Goal: Transaction & Acquisition: Purchase product/service

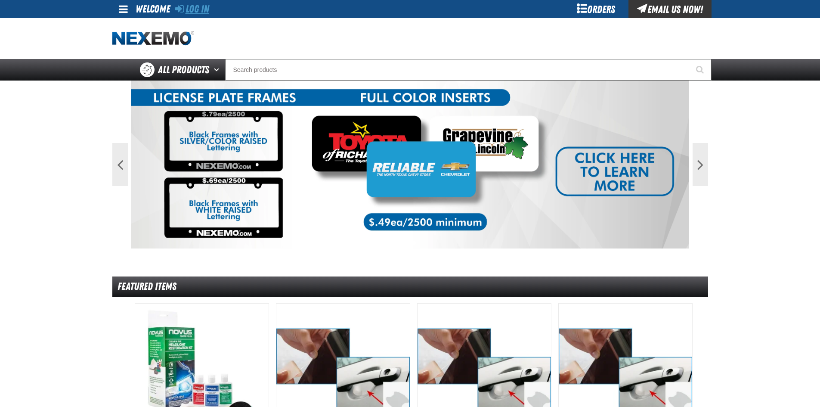
click at [201, 9] on link "Log In" at bounding box center [192, 9] width 34 height 12
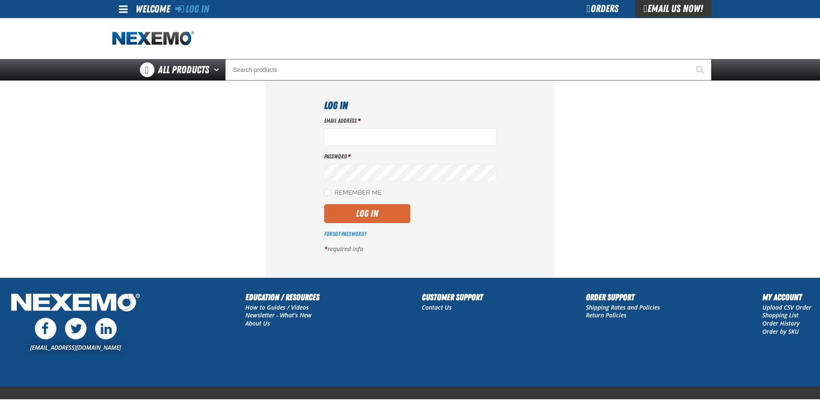
type input "[EMAIL_ADDRESS][DOMAIN_NAME]"
click at [372, 221] on button "Log In" at bounding box center [367, 213] width 86 height 19
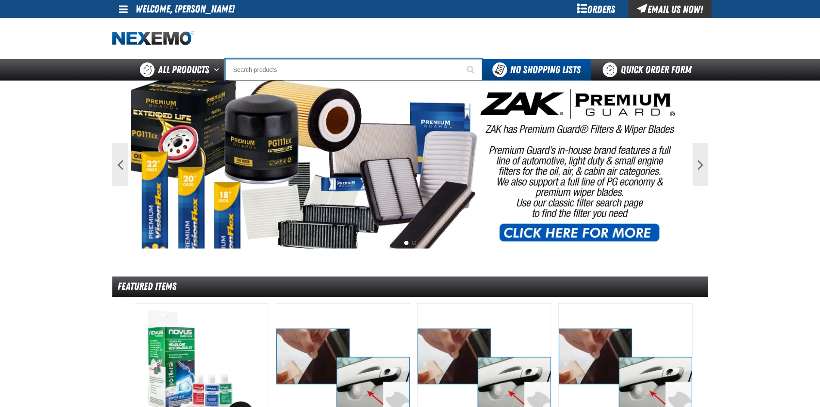
drag, startPoint x: 286, startPoint y: 59, endPoint x: 297, endPoint y: 73, distance: 17.5
click at [286, 59] on div "Staging Site 5.1 Upgrade Site My Account My Account Support Ticket Support Tick…" at bounding box center [410, 40] width 820 height 80
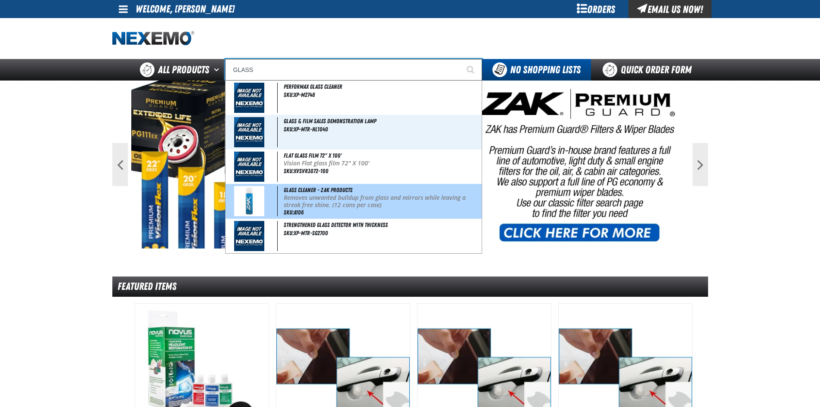
click at [362, 199] on p "Removes unwanted buildup from glass and mirrors while leaving a streak free shi…" at bounding box center [382, 201] width 196 height 15
type input "Glass Cleaner - ZAK Products"
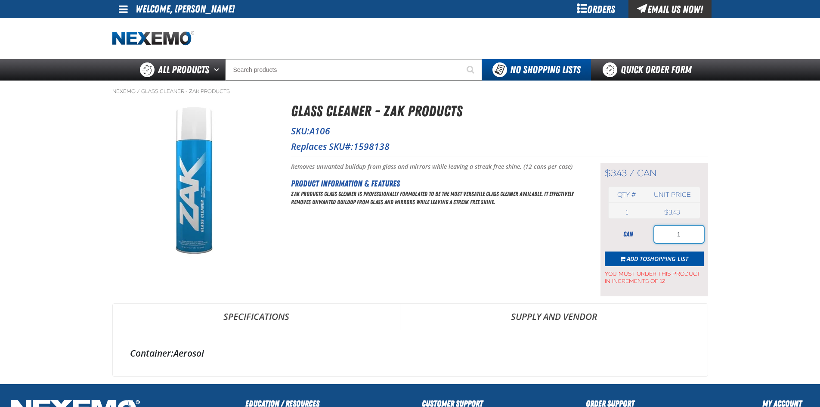
click at [694, 231] on input "1" at bounding box center [678, 233] width 49 height 17
click at [694, 233] on input "1" at bounding box center [678, 233] width 49 height 17
type input "72"
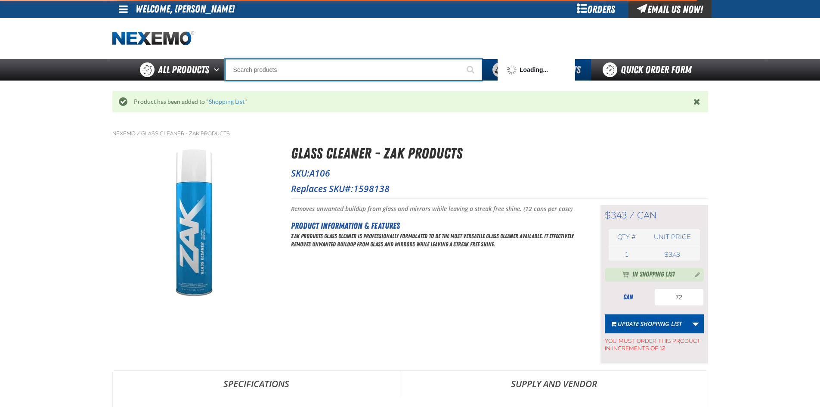
click at [301, 65] on input "Search" at bounding box center [353, 70] width 257 height 22
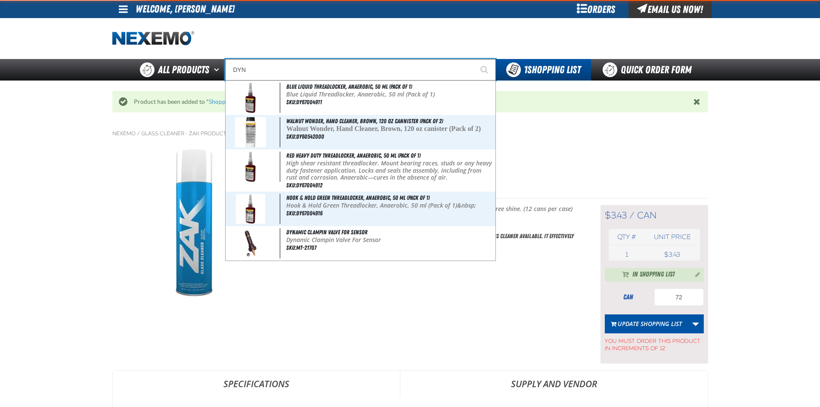
type input "DYNA"
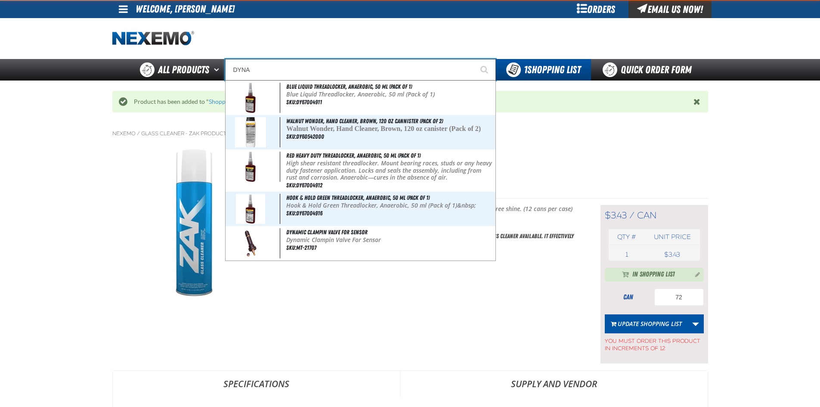
type input "DYNA Grip Premium Latex Powder Free Gloves - (100 gloves per box MIN 10 box ord…"
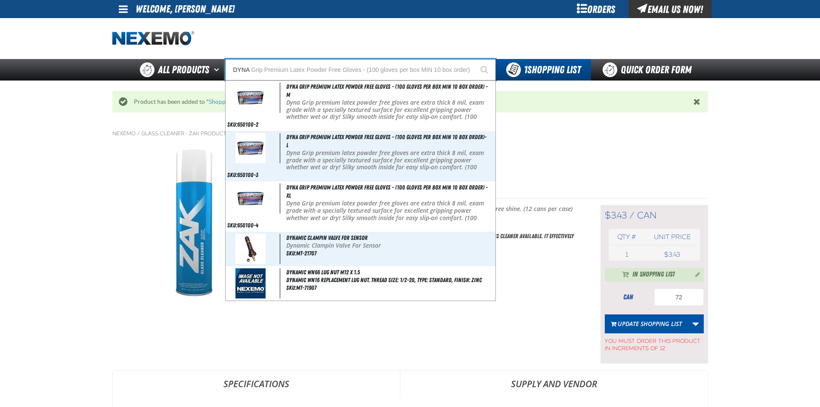
type input "DYNA"
click at [474, 59] on button "Start Searching" at bounding box center [485, 70] width 22 height 22
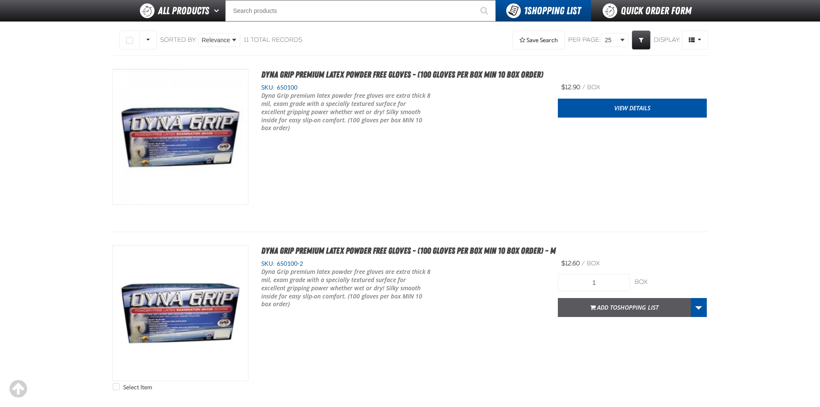
scroll to position [129, 0]
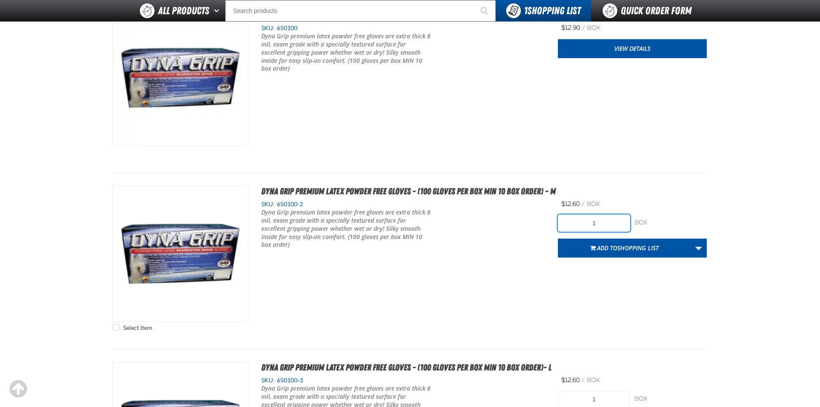
click at [592, 225] on input "1" at bounding box center [594, 222] width 72 height 17
type input "20"
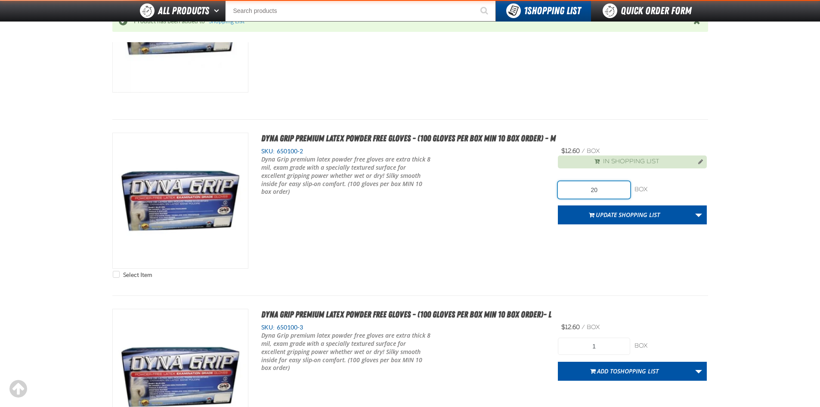
scroll to position [343, 0]
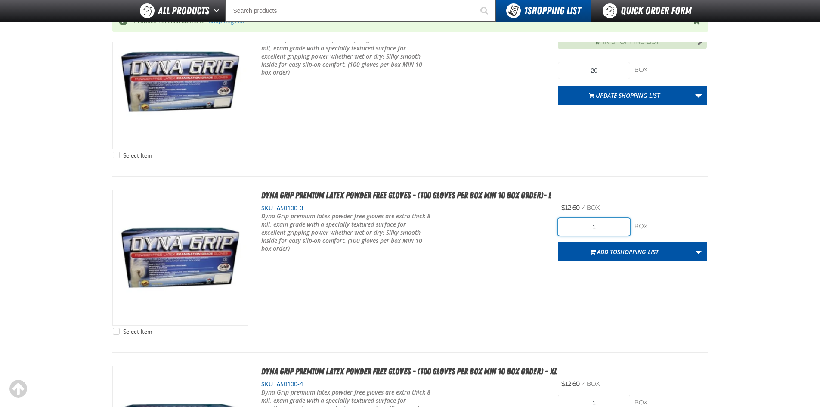
click at [591, 229] on input "1" at bounding box center [594, 226] width 72 height 17
type input "40"
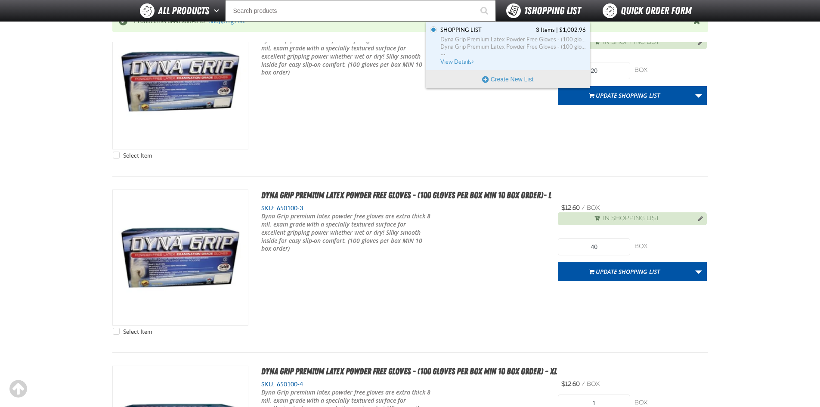
click at [528, 10] on span "1 Shopping List" at bounding box center [552, 11] width 57 height 12
click at [518, 51] on span "..." at bounding box center [512, 52] width 145 height 3
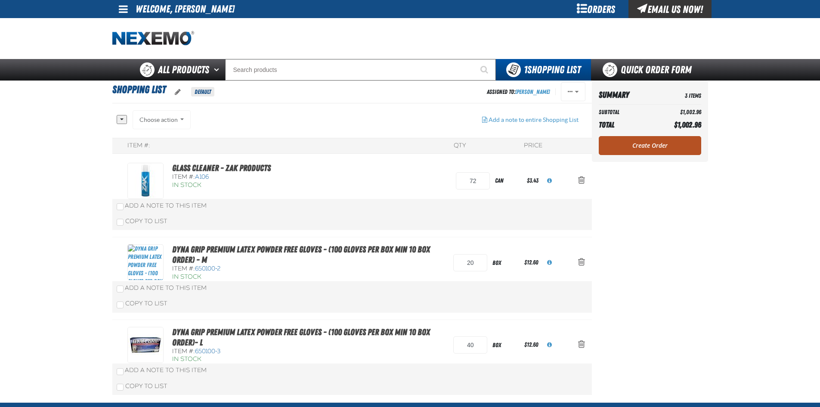
click at [658, 141] on link "Create Order" at bounding box center [649, 145] width 102 height 19
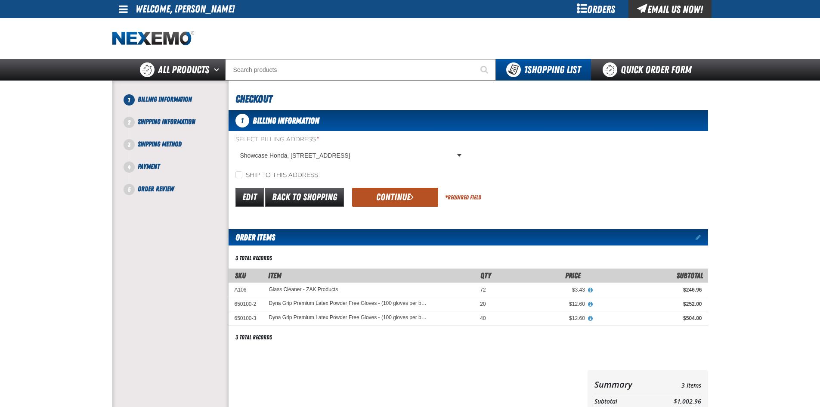
click at [380, 198] on button "Continue" at bounding box center [395, 197] width 86 height 19
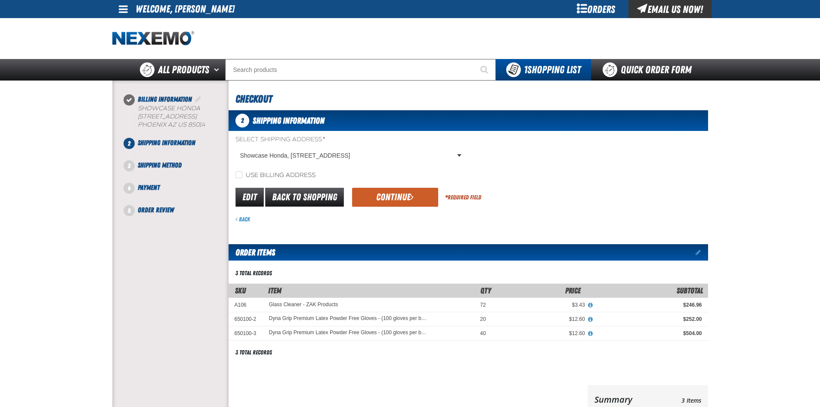
click at [380, 198] on button "Continue" at bounding box center [395, 197] width 86 height 19
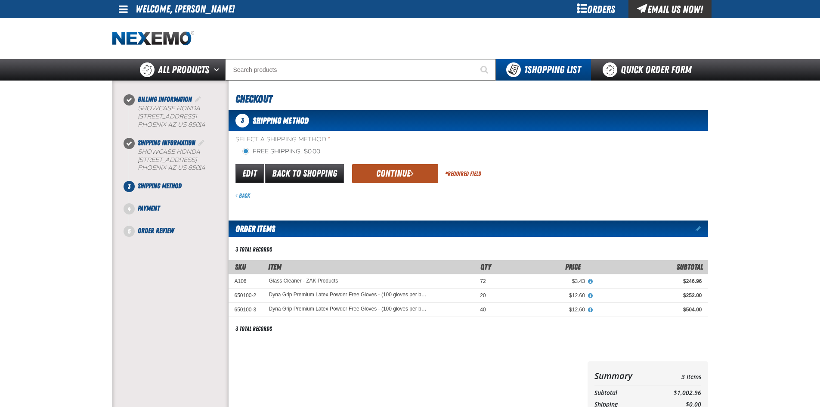
click at [383, 180] on button "Continue" at bounding box center [395, 173] width 86 height 19
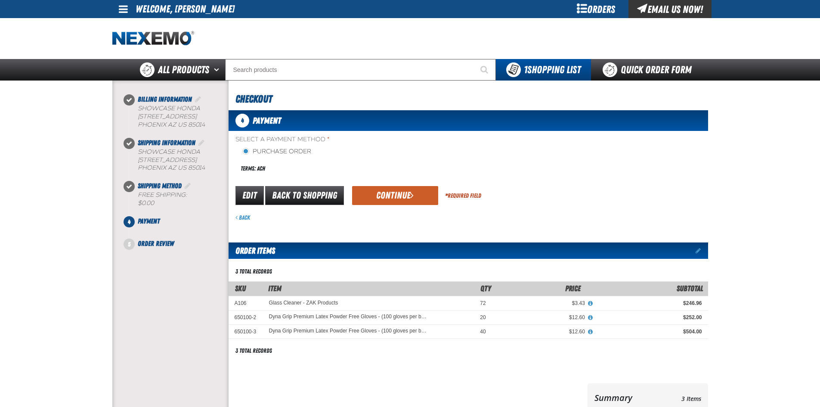
click at [383, 190] on button "Continue" at bounding box center [395, 195] width 86 height 19
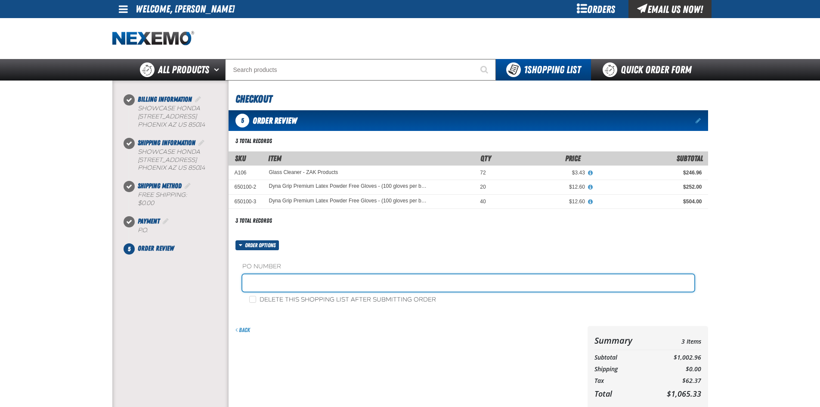
click at [297, 283] on input "text" at bounding box center [468, 282] width 452 height 17
type input "SHOP09/23"
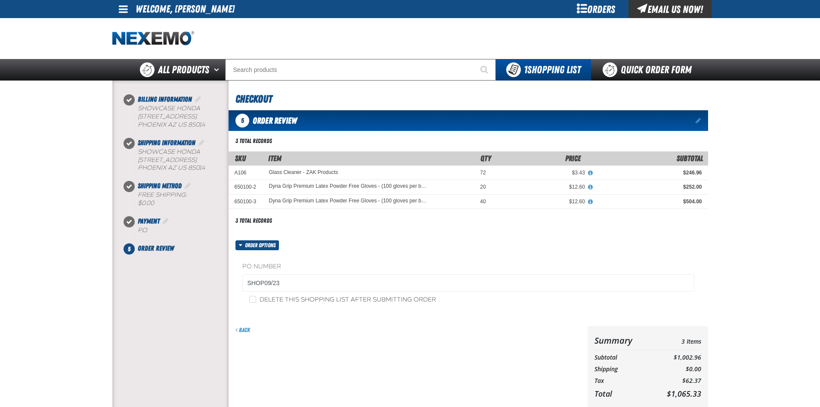
click at [299, 301] on label "Delete this shopping list after submitting order" at bounding box center [342, 300] width 187 height 8
click at [256, 301] on input "Delete this shopping list after submitting order" at bounding box center [252, 299] width 7 height 7
checkbox input "true"
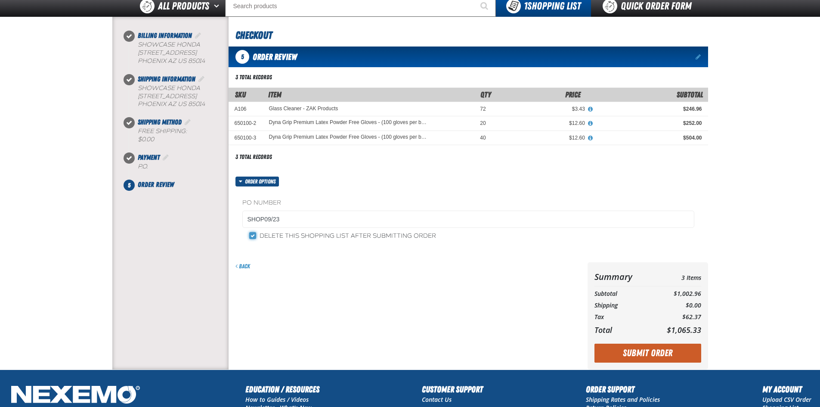
scroll to position [129, 0]
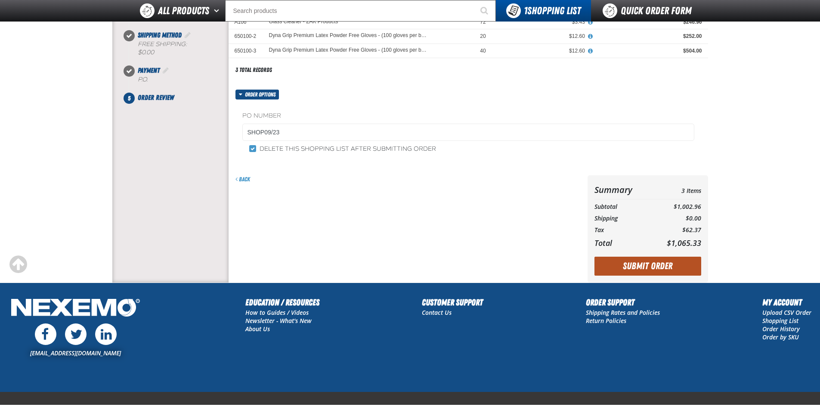
click at [672, 273] on button "Submit Order" at bounding box center [647, 265] width 107 height 19
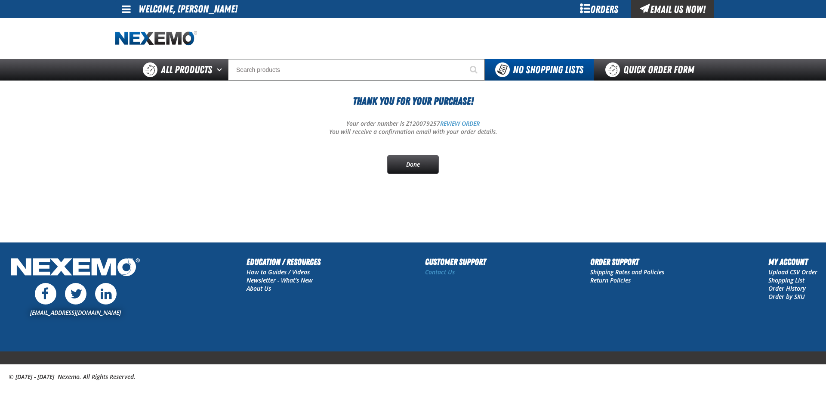
click at [451, 268] on link "Contact Us" at bounding box center [440, 272] width 30 height 8
